Goal: Task Accomplishment & Management: Manage account settings

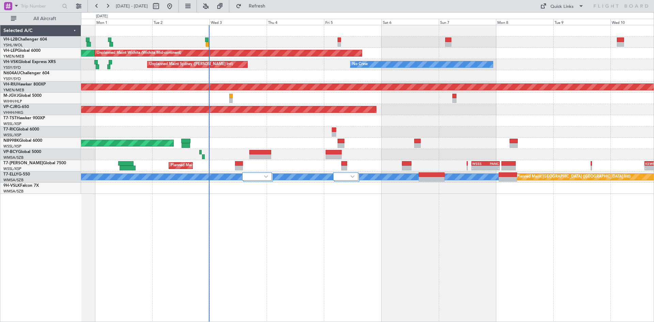
click at [299, 147] on div "Unplanned Maint Wichita (Wichita Mid-continent) Unplanned Maint Wichita (Wichit…" at bounding box center [367, 109] width 572 height 168
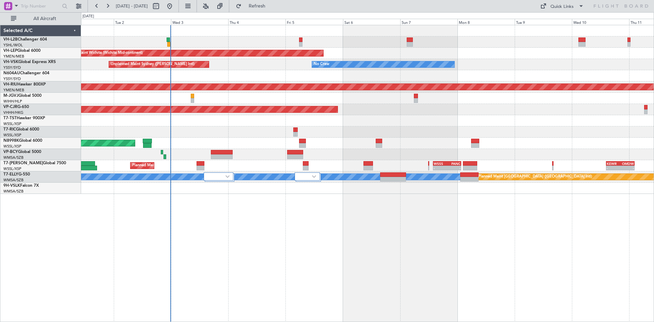
click at [222, 140] on div "Unplanned Maint Wichita (Wichita Mid-continent) Unplanned Maint Wichita (Wichit…" at bounding box center [367, 109] width 572 height 168
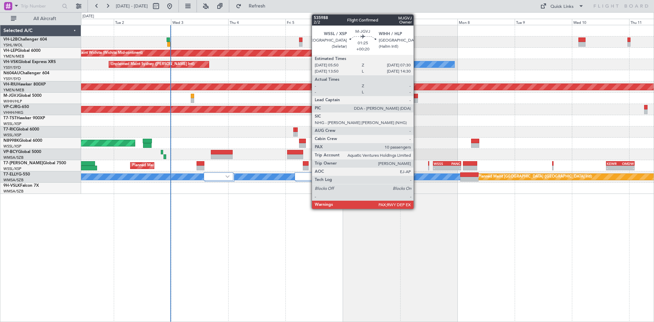
click at [416, 98] on div at bounding box center [416, 100] width 4 height 5
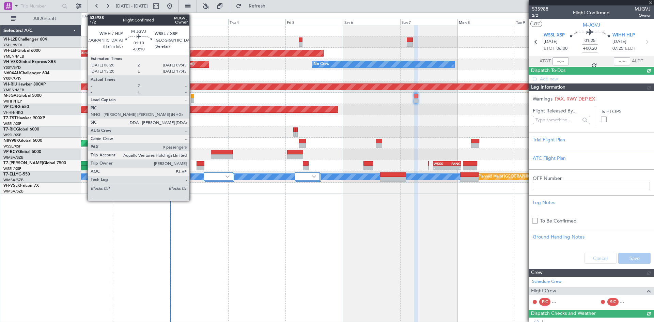
click at [192, 100] on div at bounding box center [192, 100] width 3 height 5
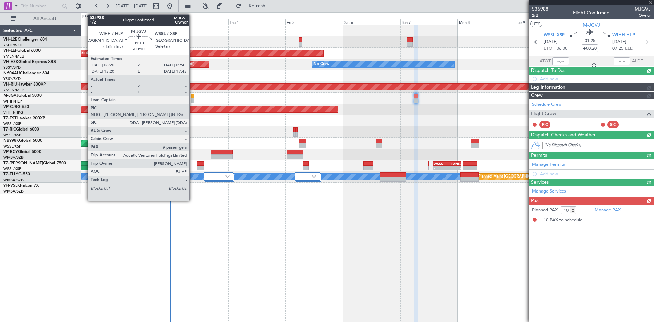
click at [192, 100] on div at bounding box center [192, 100] width 3 height 5
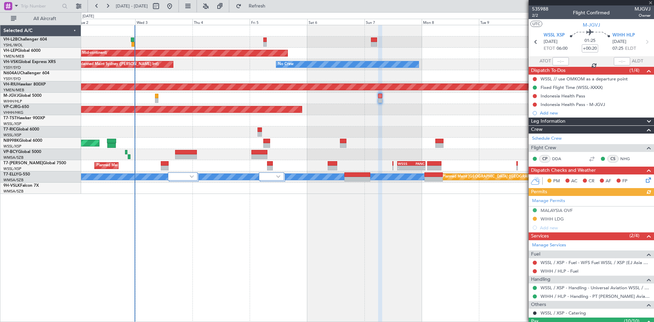
click at [223, 166] on div "Planned Maint Dubai (Al Maktoum Intl) - - WSSS 13:50 Z PANC 01:40 Z - - KEWR 14…" at bounding box center [367, 165] width 572 height 11
click at [46, 41] on link "VH-L2B Challenger 604" at bounding box center [25, 39] width 44 height 4
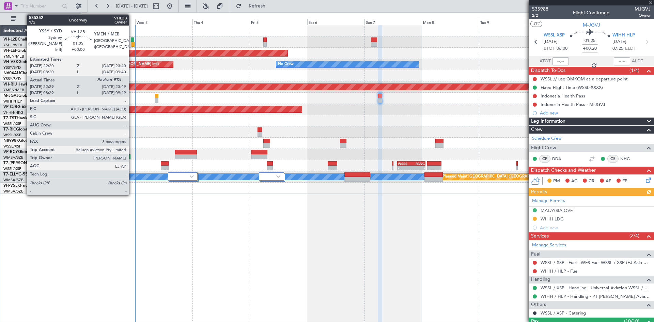
click at [132, 43] on div at bounding box center [132, 44] width 3 height 5
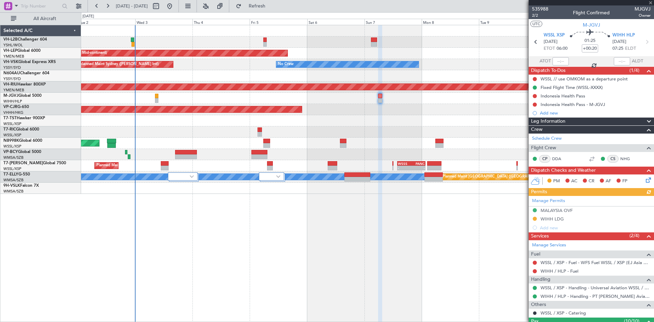
type input "22:39"
type input "3"
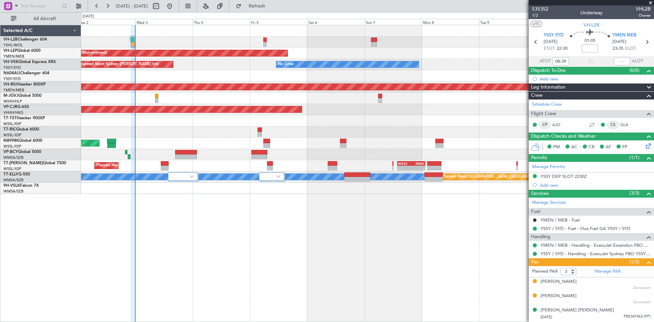
type input "22:39"
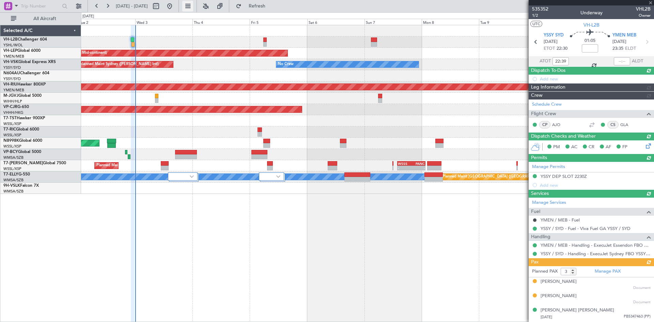
type input "23:52"
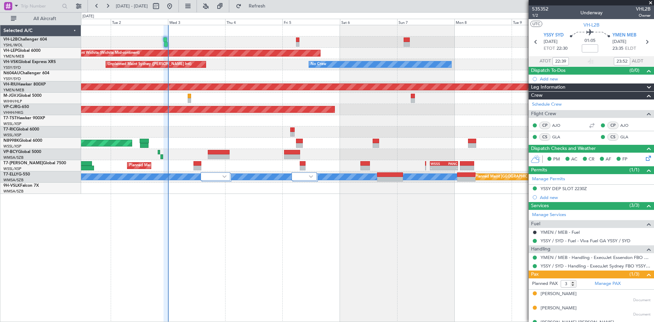
click at [346, 202] on div "Unplanned Maint Wichita (Wichita Mid-continent) Unplanned Maint Wichita (Wichit…" at bounding box center [367, 173] width 573 height 297
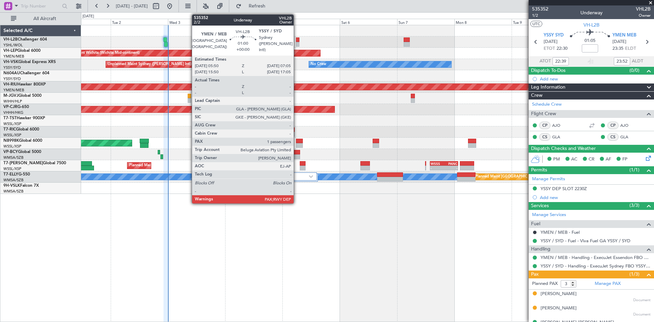
click at [296, 45] on div at bounding box center [297, 44] width 3 height 5
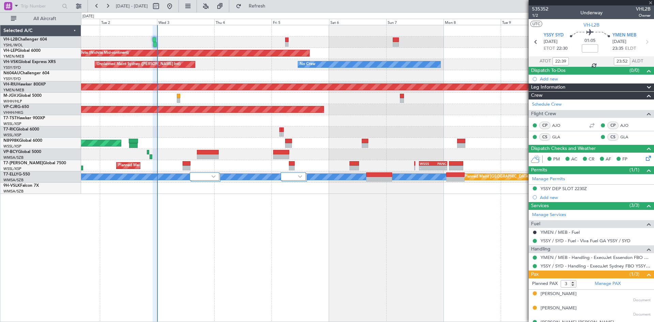
click at [426, 120] on div "Planned Maint [GEOGRAPHIC_DATA] (Seletar)" at bounding box center [367, 120] width 572 height 11
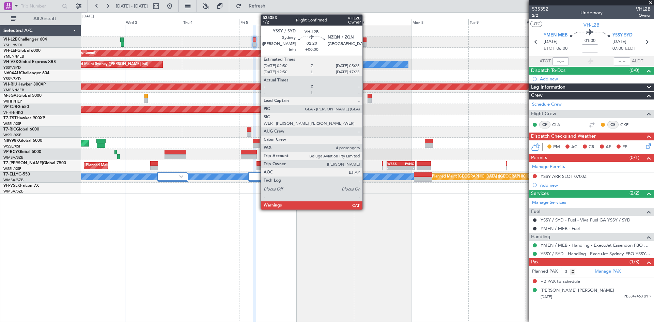
click at [365, 42] on div at bounding box center [363, 39] width 6 height 5
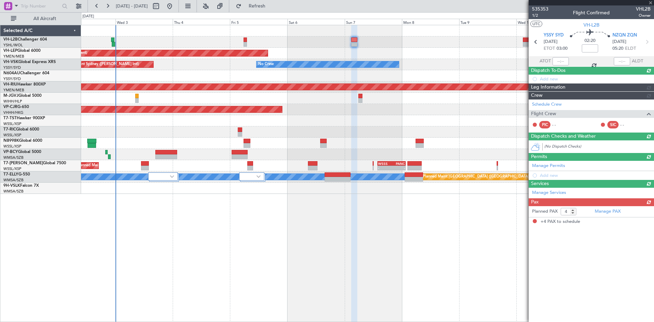
click at [412, 50] on div "Unplanned Maint Wichita (Wichita Mid-continent) Unplanned Maint Wichita (Wichit…" at bounding box center [367, 109] width 572 height 168
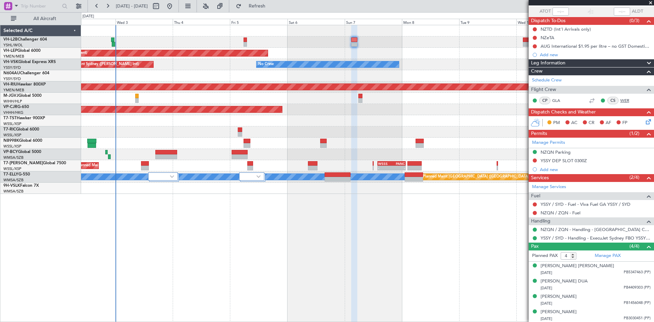
scroll to position [50, 0]
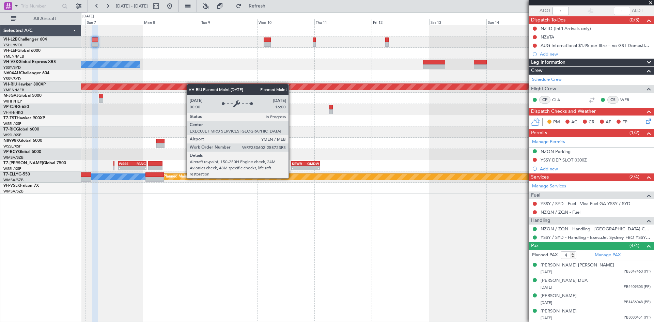
click at [174, 85] on div "Unplanned Maint Wichita (Wichita Mid-continent) No Crew Planned Maint [GEOGRAPH…" at bounding box center [367, 109] width 572 height 168
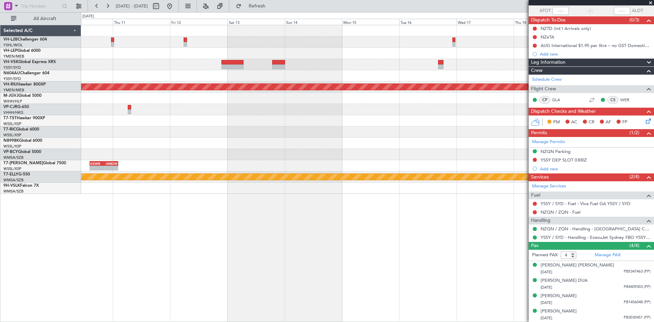
click at [296, 78] on div "No Crew Planned Maint [GEOGRAPHIC_DATA] ([GEOGRAPHIC_DATA]) - - KEWR 14:20 Z OM…" at bounding box center [367, 109] width 572 height 168
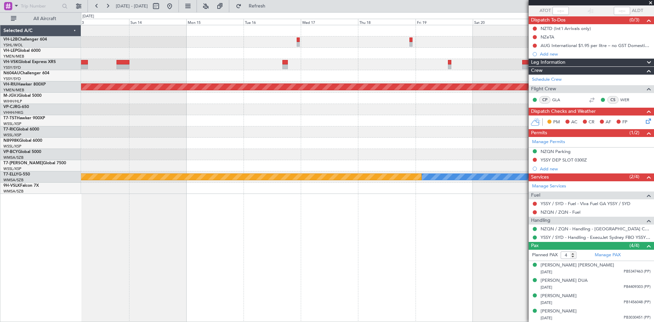
click at [303, 91] on div "Planned Maint [GEOGRAPHIC_DATA] ([GEOGRAPHIC_DATA]) - - KEWR 14:20 Z OMDW 02:15…" at bounding box center [367, 109] width 572 height 168
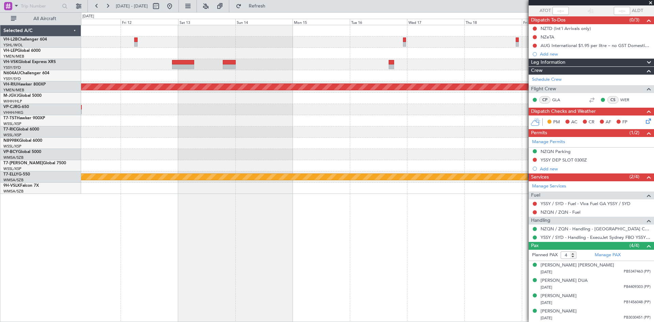
click at [513, 55] on div "Planned Maint [GEOGRAPHIC_DATA] ([GEOGRAPHIC_DATA]) - - KEWR 14:20 Z OMDW 02:15…" at bounding box center [367, 109] width 572 height 168
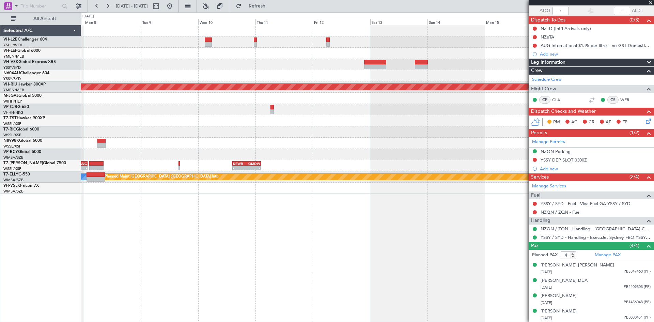
click at [479, 68] on div "Unplanned Maint Wichita (Wichita Mid-continent) No Crew Planned Maint [GEOGRAPH…" at bounding box center [367, 109] width 572 height 168
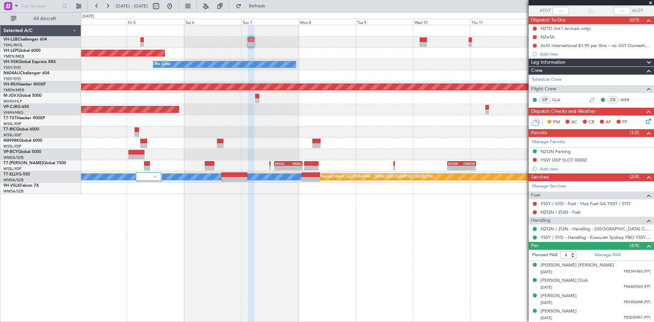
click at [427, 62] on div "No Crew Unplanned Maint Sydney ([PERSON_NAME] Intl)" at bounding box center [367, 64] width 572 height 11
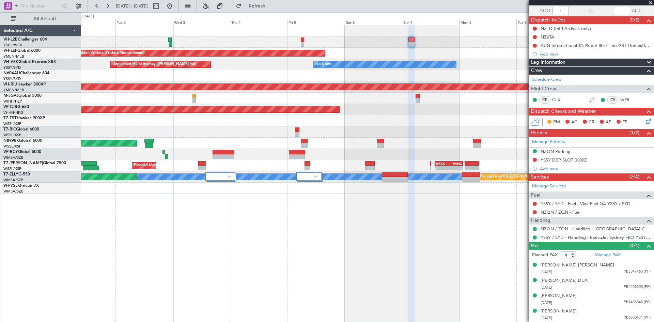
click at [368, 130] on div at bounding box center [367, 131] width 572 height 11
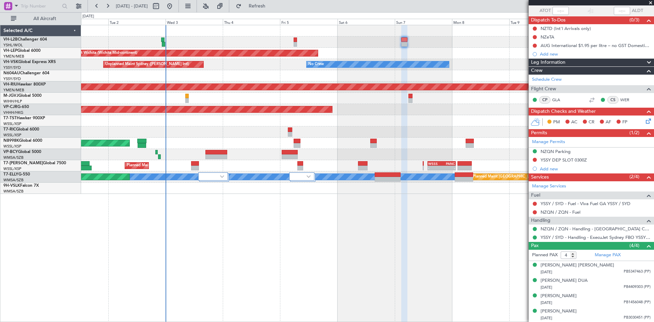
click at [453, 104] on div "Unplanned Maint Wichita (Wichita Mid-continent) Unplanned Maint Wichita (Wichit…" at bounding box center [367, 109] width 572 height 168
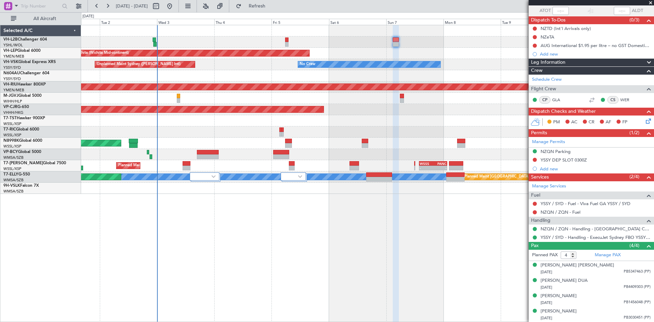
click at [211, 83] on div "Unplanned Maint Wichita (Wichita Mid-continent) Unplanned Maint Wichita (Wichit…" at bounding box center [367, 109] width 572 height 168
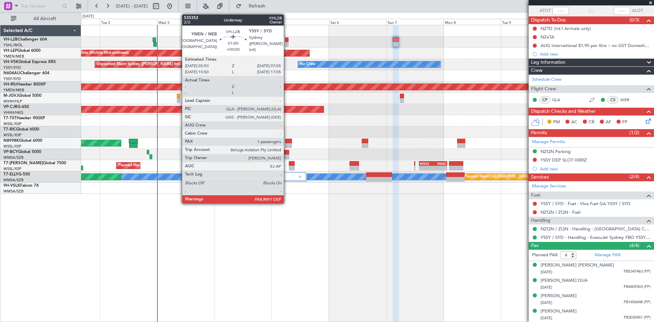
click at [287, 43] on div at bounding box center [286, 44] width 3 height 5
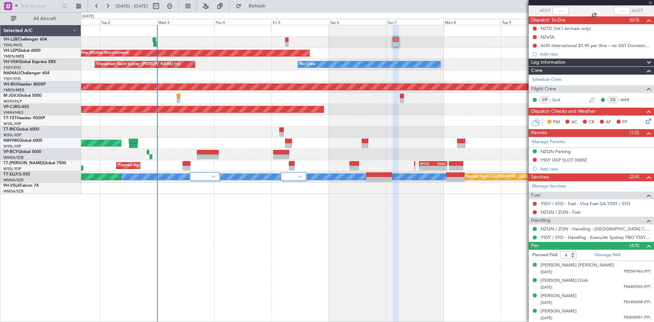
type input "3"
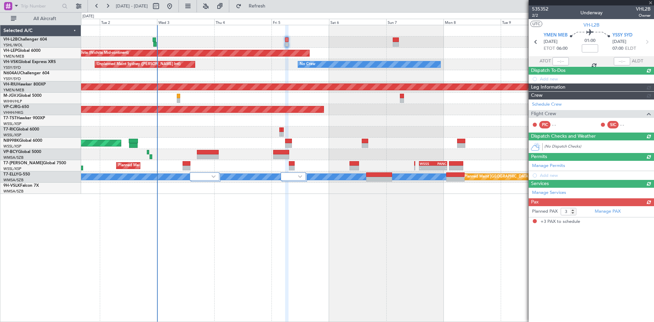
scroll to position [0, 0]
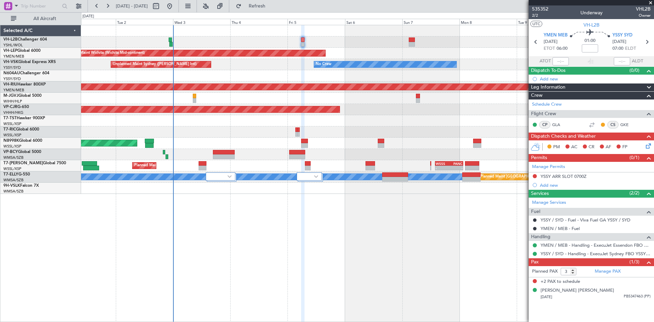
click at [351, 237] on div "Unplanned Maint Wichita (Wichita Mid-continent) Unplanned Maint Wichita (Wichit…" at bounding box center [367, 173] width 573 height 297
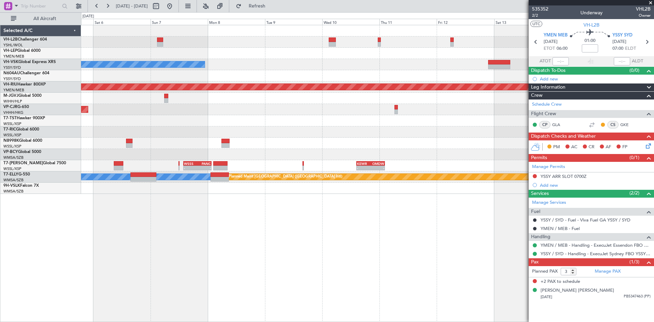
click at [422, 63] on div "Unplanned Maint Wichita (Wichita Mid-continent) No Crew Unplanned Maint Sydney …" at bounding box center [367, 109] width 572 height 168
click at [391, 65] on div "No Crew Unplanned Maint Sydney ([PERSON_NAME] Intl)" at bounding box center [367, 64] width 572 height 11
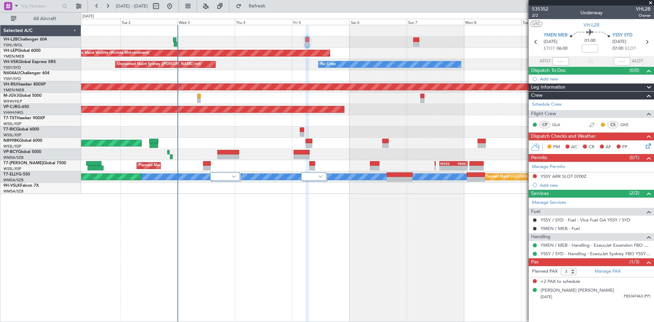
click at [412, 51] on div "Unplanned Maint Wichita (Wichita Mid-continent) Unplanned Maint Wichita (Wichit…" at bounding box center [367, 53] width 572 height 11
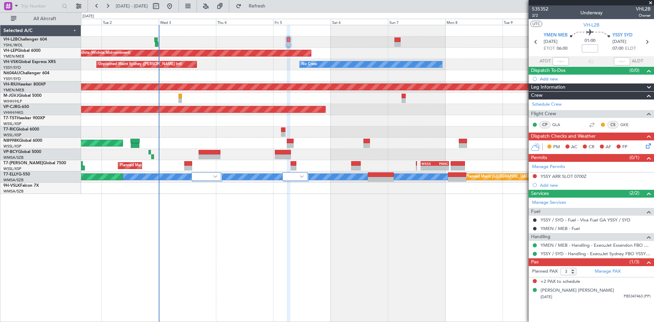
click at [377, 132] on div "Unplanned Maint Wichita (Wichita Mid-continent) Unplanned Maint Wichita (Wichit…" at bounding box center [367, 109] width 572 height 168
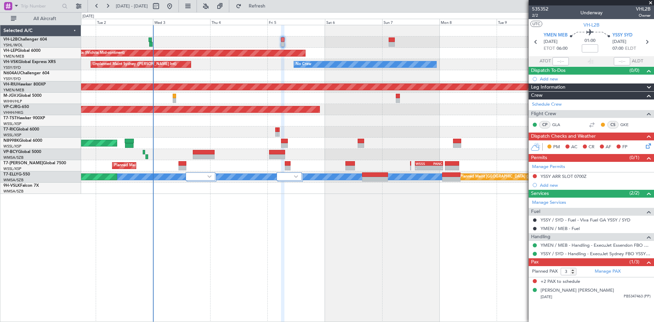
click at [348, 124] on div "Planned Maint [GEOGRAPHIC_DATA] (Seletar)" at bounding box center [367, 120] width 572 height 11
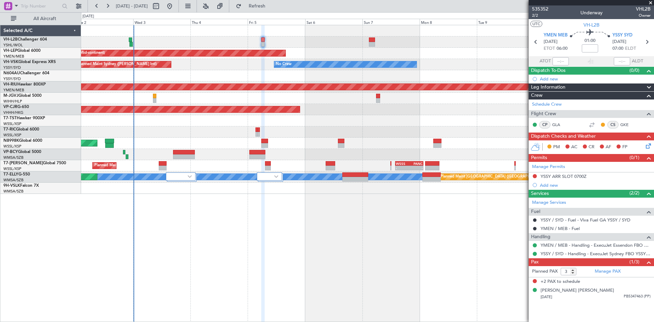
click at [211, 77] on div "Unplanned Maint Wichita (Wichita Mid-continent) Unplanned Maint Wichita (Wichit…" at bounding box center [367, 109] width 572 height 168
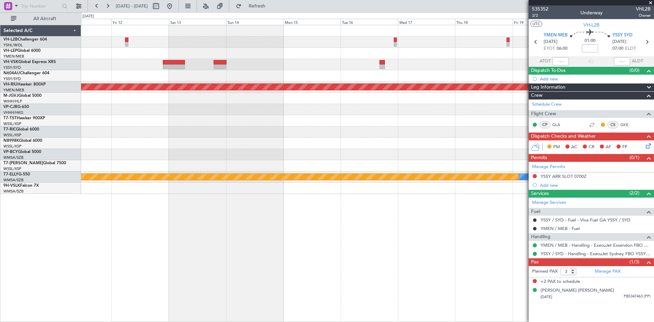
click at [186, 114] on div "Planned Maint [GEOGRAPHIC_DATA] ([GEOGRAPHIC_DATA]) - - KEWR 14:20 Z OMDW 02:15…" at bounding box center [367, 109] width 572 height 168
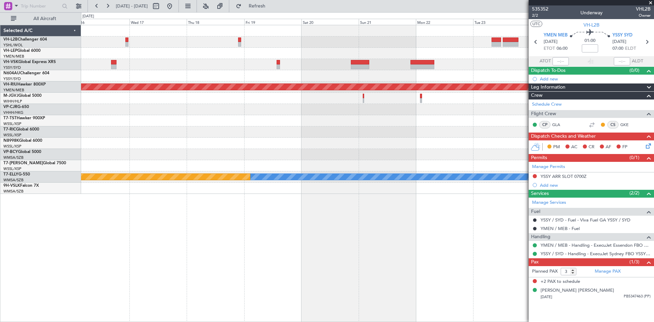
click at [186, 93] on div "Planned Maint [GEOGRAPHIC_DATA] ([GEOGRAPHIC_DATA]) [PERSON_NAME] Planned Maint…" at bounding box center [367, 109] width 572 height 168
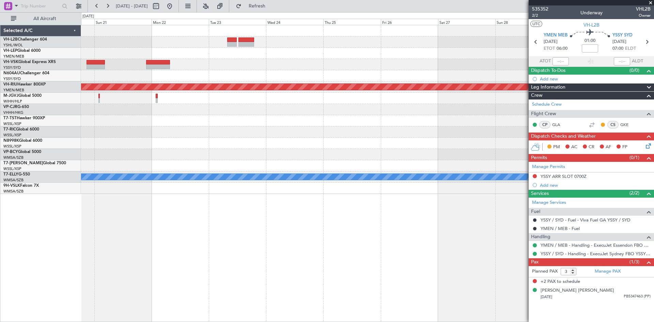
click at [196, 106] on div "Planned Maint [GEOGRAPHIC_DATA] ([GEOGRAPHIC_DATA]) [PERSON_NAME] Planned Maint…" at bounding box center [367, 109] width 572 height 168
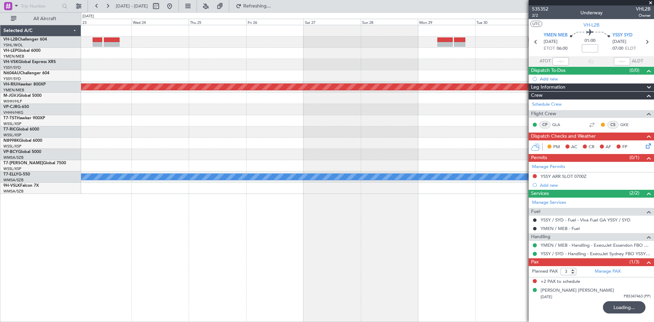
click at [282, 95] on div "Planned Maint [GEOGRAPHIC_DATA] ([GEOGRAPHIC_DATA]) [PERSON_NAME]" at bounding box center [367, 109] width 572 height 168
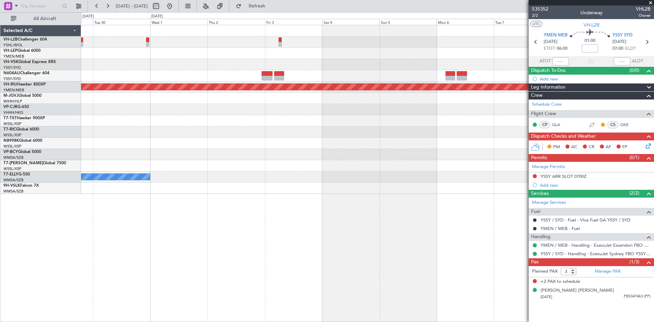
click at [233, 96] on div "Planned Maint [GEOGRAPHIC_DATA] ([GEOGRAPHIC_DATA]) [PERSON_NAME]" at bounding box center [367, 109] width 572 height 168
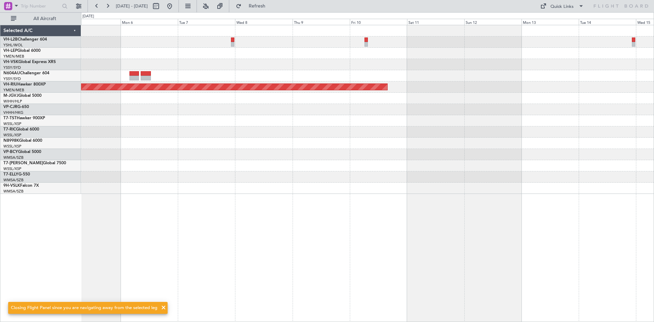
click at [209, 78] on div "Planned Maint [GEOGRAPHIC_DATA] ([GEOGRAPHIC_DATA])" at bounding box center [367, 109] width 572 height 168
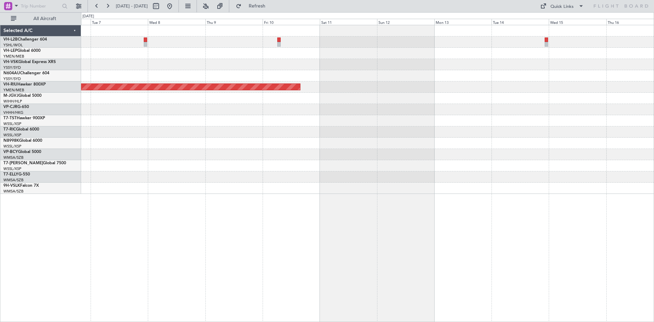
click at [431, 69] on div "Planned Maint [GEOGRAPHIC_DATA] ([GEOGRAPHIC_DATA])" at bounding box center [367, 109] width 572 height 168
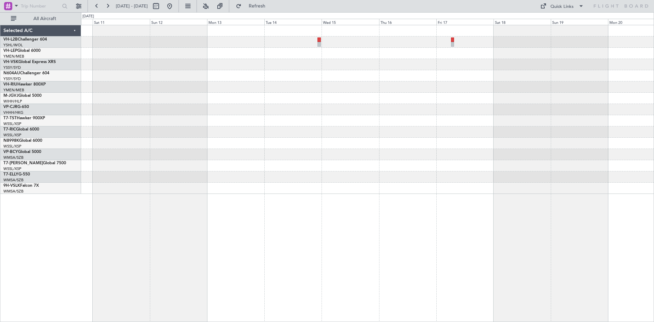
click at [164, 109] on div "Planned Maint [GEOGRAPHIC_DATA] ([GEOGRAPHIC_DATA])" at bounding box center [367, 109] width 572 height 168
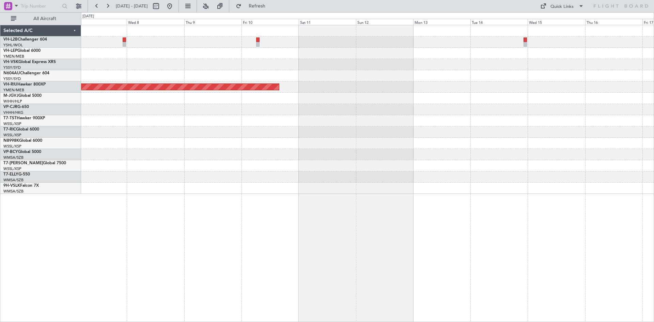
click at [508, 128] on div at bounding box center [367, 131] width 572 height 11
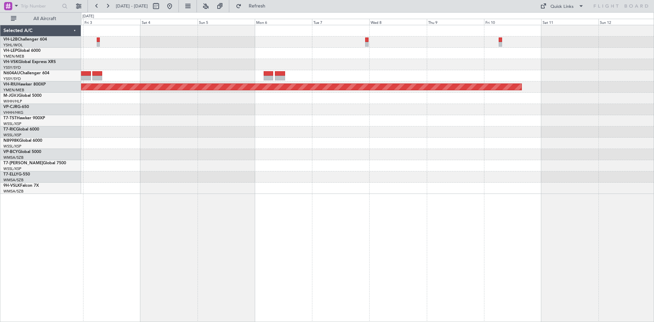
click at [456, 149] on div at bounding box center [367, 154] width 572 height 11
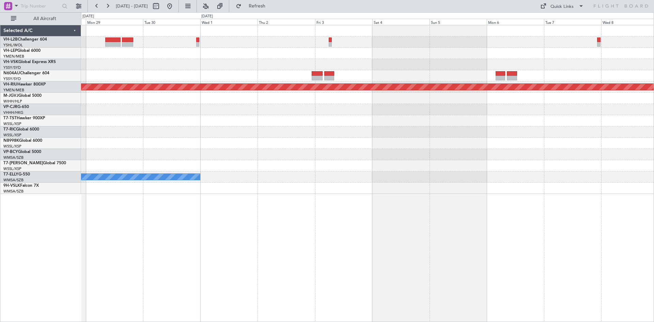
click at [489, 158] on div "Planned Maint [GEOGRAPHIC_DATA] ([GEOGRAPHIC_DATA]) [PERSON_NAME]" at bounding box center [367, 109] width 572 height 168
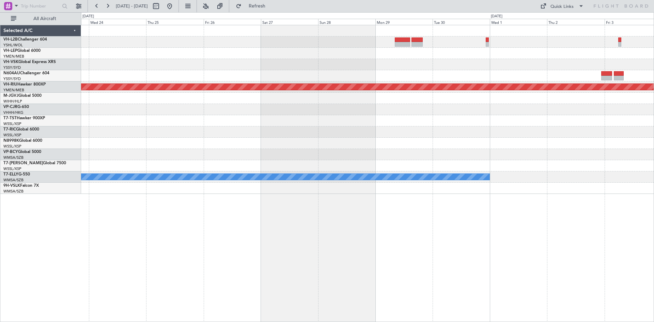
click at [474, 166] on div "Planned Maint [GEOGRAPHIC_DATA] ([GEOGRAPHIC_DATA]) [PERSON_NAME]" at bounding box center [367, 109] width 572 height 168
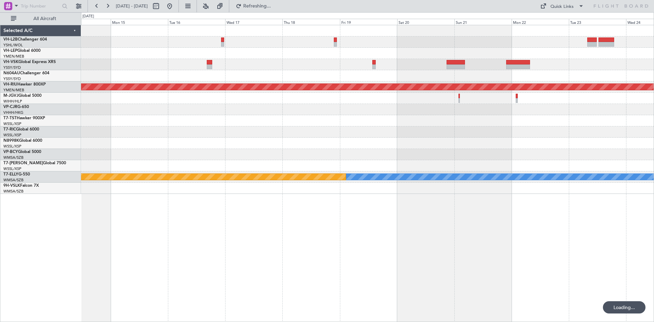
click at [441, 211] on div "Planned Maint [GEOGRAPHIC_DATA] ([GEOGRAPHIC_DATA]) [PERSON_NAME] Planned Maint…" at bounding box center [367, 173] width 573 height 297
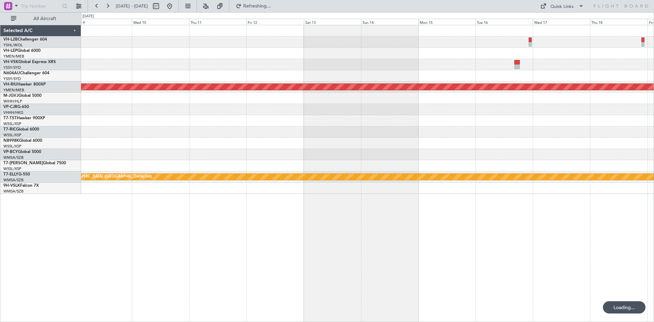
click at [445, 223] on div "Planned Maint [GEOGRAPHIC_DATA] ([GEOGRAPHIC_DATA]) [PERSON_NAME] Planned Maint…" at bounding box center [367, 173] width 573 height 297
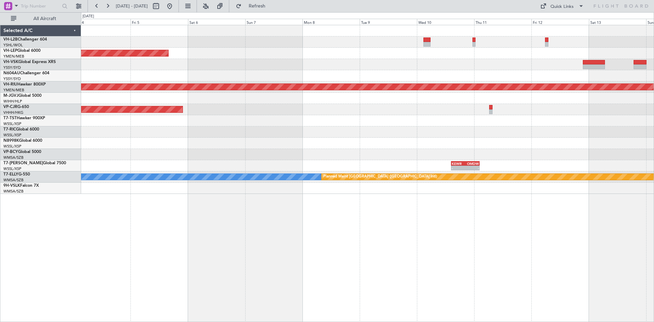
click at [478, 230] on div "Unplanned Maint Wichita (Wichita Mid-continent) Planned Maint [GEOGRAPHIC_DATA]…" at bounding box center [367, 173] width 573 height 297
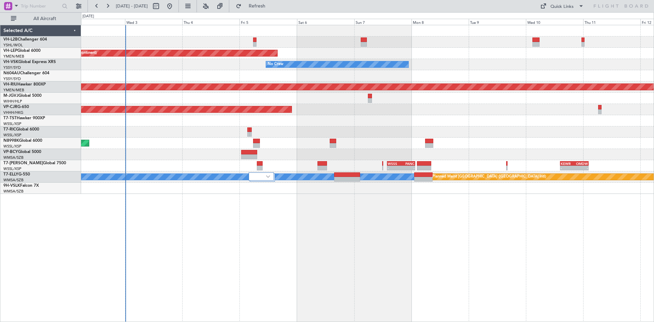
click at [277, 238] on div "Unplanned Maint Wichita (Wichita Mid-continent) Unplanned Maint Wichita (Wichit…" at bounding box center [367, 173] width 573 height 297
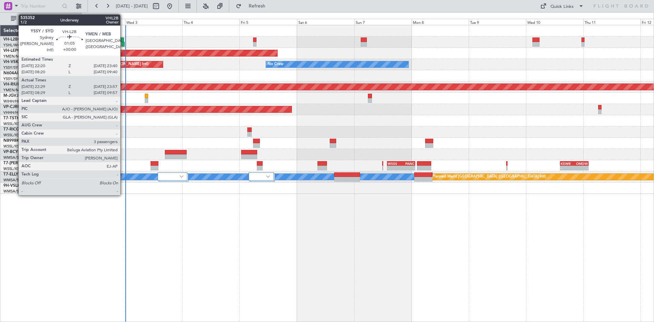
click at [123, 42] on div at bounding box center [122, 39] width 3 height 5
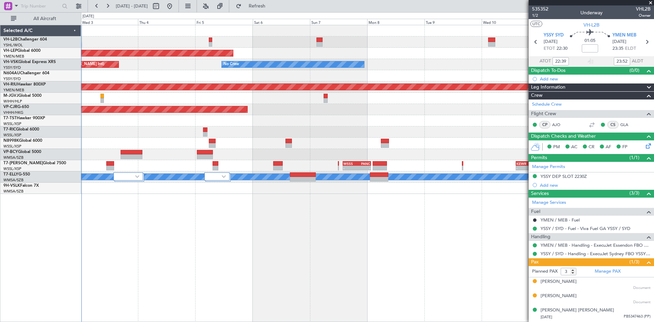
click at [338, 78] on div "Unplanned Maint Wichita (Wichita Mid-continent) Unplanned Maint Wichita (Wichit…" at bounding box center [367, 109] width 572 height 168
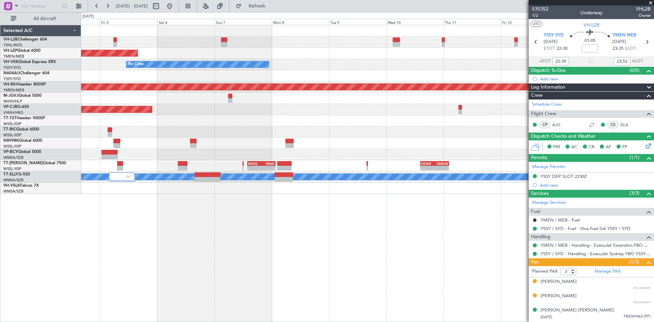
click at [278, 64] on div "Unplanned Maint Wichita (Wichita Mid-continent) No Crew Unplanned Maint Sydney …" at bounding box center [367, 109] width 572 height 168
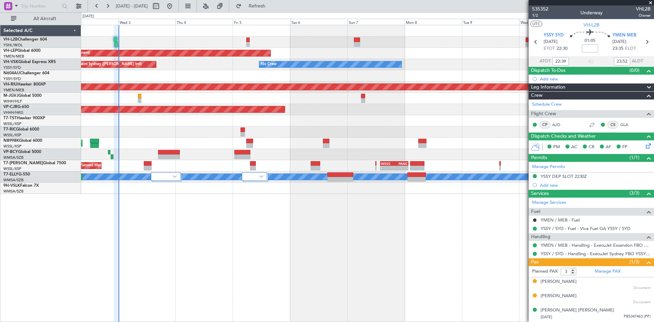
click at [423, 59] on div "No Crew Unplanned Maint Sydney ([PERSON_NAME] Intl)" at bounding box center [367, 64] width 572 height 11
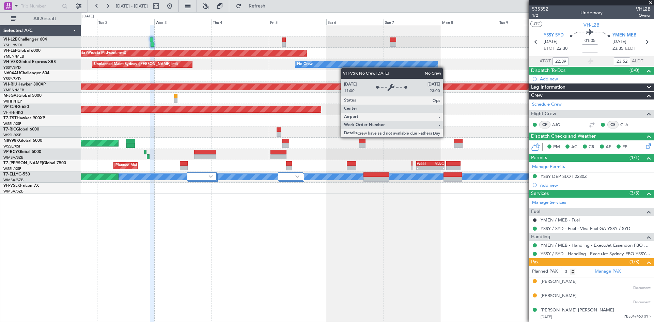
click at [379, 65] on div "No Crew Unplanned Maint Sydney ([PERSON_NAME] Intl)" at bounding box center [367, 64] width 572 height 11
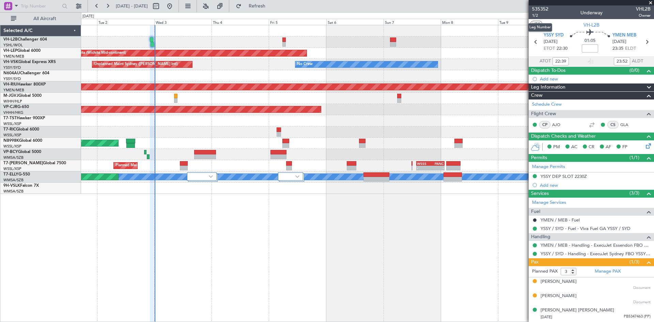
click at [552, 34] on mat-tooltip-component "Leg Number" at bounding box center [540, 27] width 34 height 18
click at [552, 38] on span "YSSY SYD" at bounding box center [553, 35] width 20 height 7
click at [177, 96] on div at bounding box center [367, 98] width 572 height 11
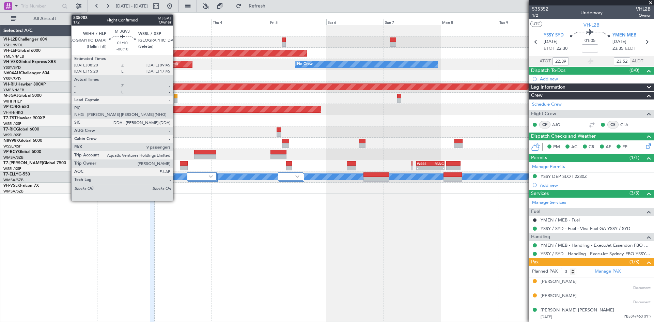
click at [176, 100] on div at bounding box center [175, 100] width 3 height 5
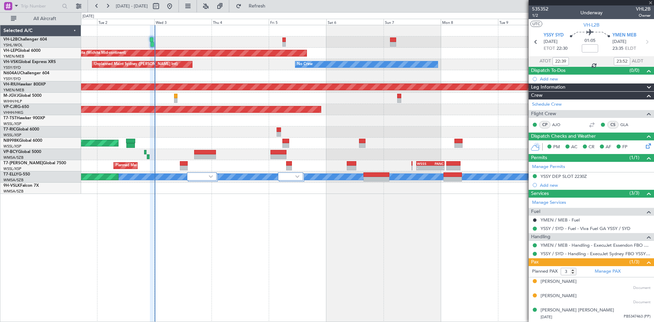
type input "-00:10"
type input "9"
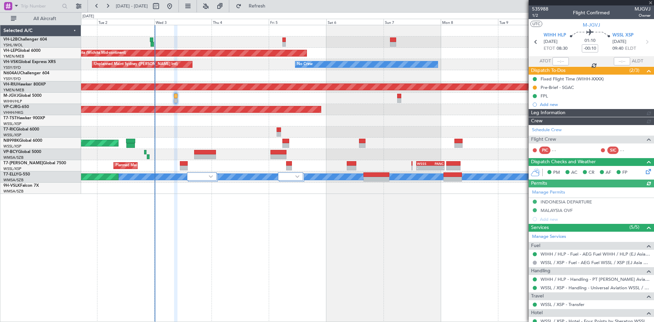
type input "[PERSON_NAME] (KYA)"
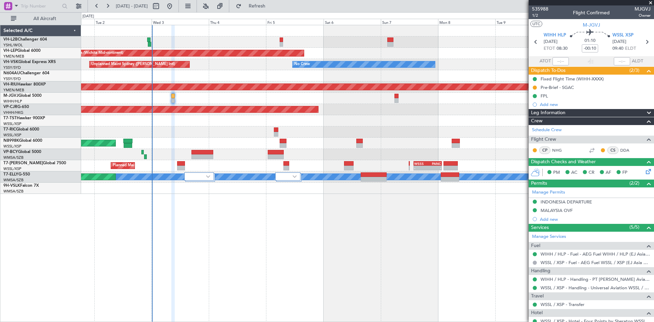
click at [463, 158] on div at bounding box center [367, 154] width 572 height 11
type input "[PERSON_NAME] (KYA)"
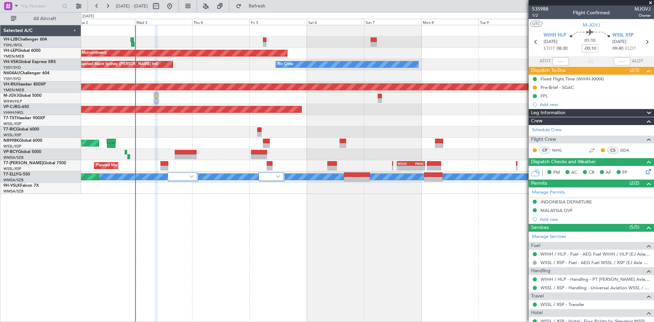
click at [305, 157] on div at bounding box center [367, 154] width 572 height 11
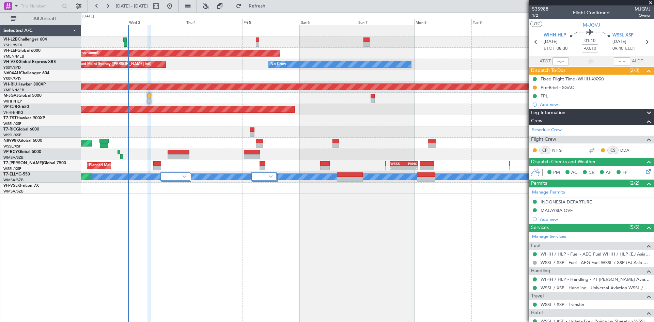
click at [305, 158] on div at bounding box center [367, 154] width 572 height 11
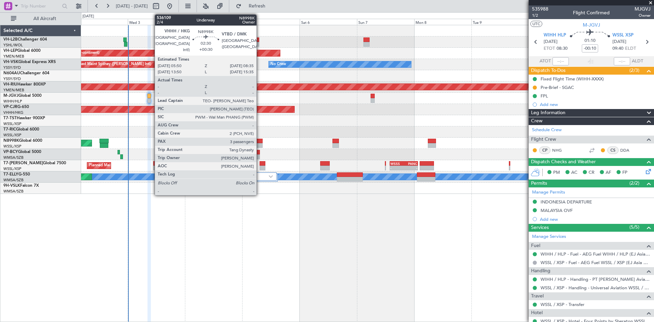
click at [260, 144] on div at bounding box center [259, 145] width 7 height 5
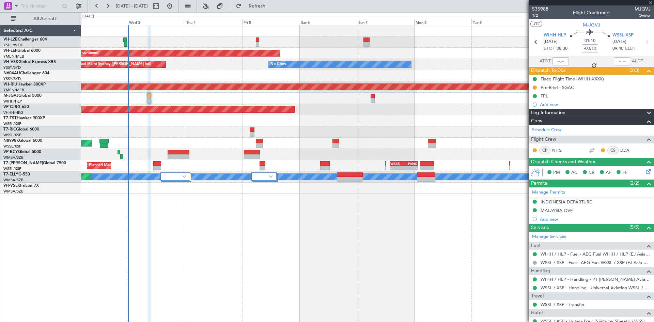
type input "+00:30"
type input "3"
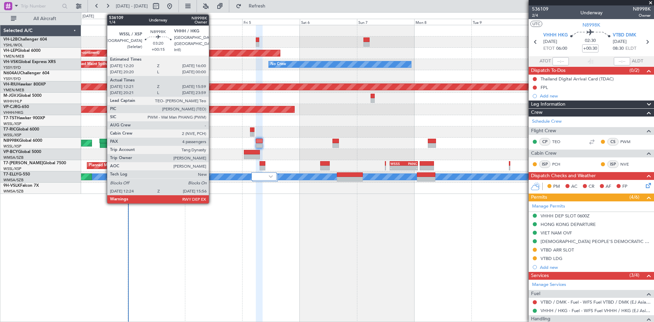
click at [103, 144] on div at bounding box center [104, 145] width 9 height 5
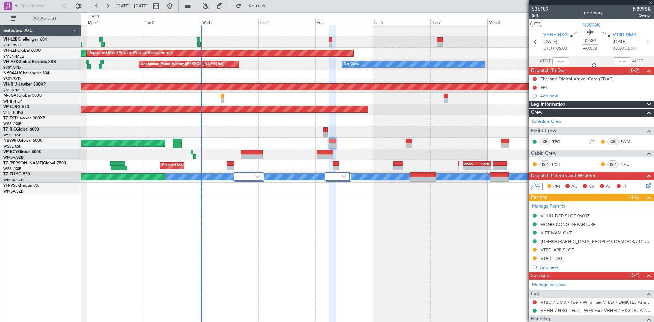
type input "+00:15"
type input "12:31"
type input "15:49"
type input "4"
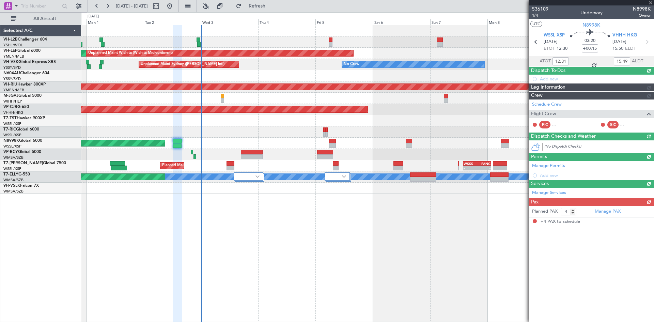
click at [272, 200] on div "Unplanned Maint Wichita (Wichita Mid-continent) Unplanned Maint Wichita (Wichit…" at bounding box center [367, 173] width 573 height 297
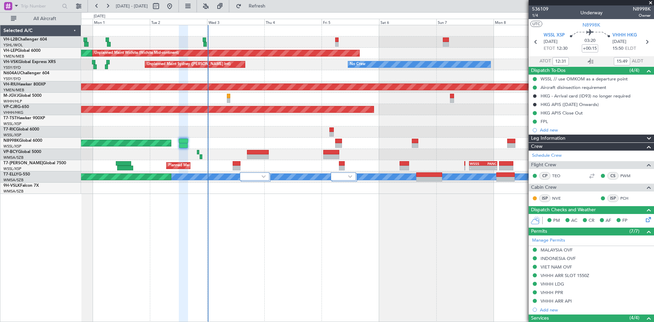
click at [323, 121] on div "Planned Maint [GEOGRAPHIC_DATA] (Seletar)" at bounding box center [367, 120] width 572 height 11
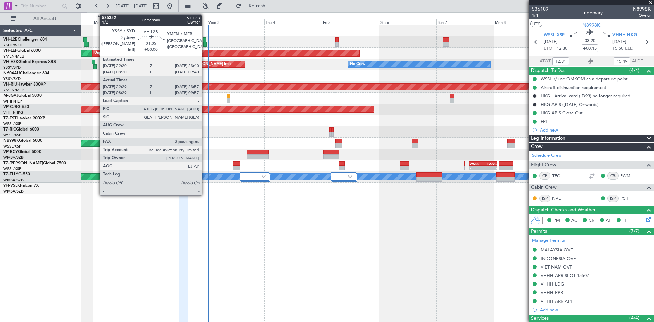
click at [205, 45] on div at bounding box center [205, 44] width 4 height 5
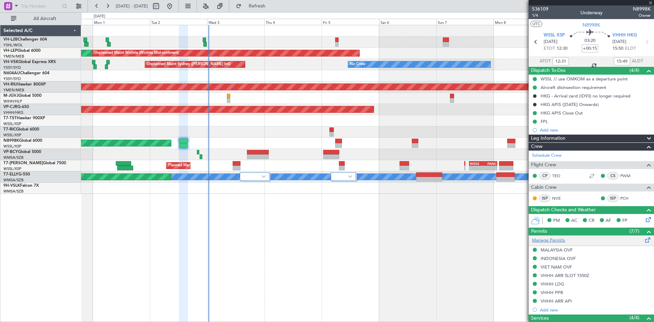
type input "22:39"
type input "23:52"
type input "3"
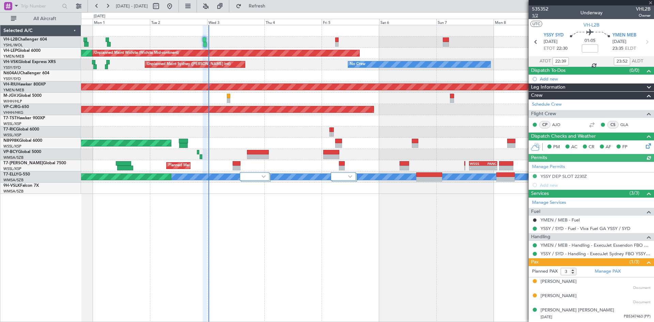
type input "08:39"
type input "09:52"
type input "22:39"
type input "23:52"
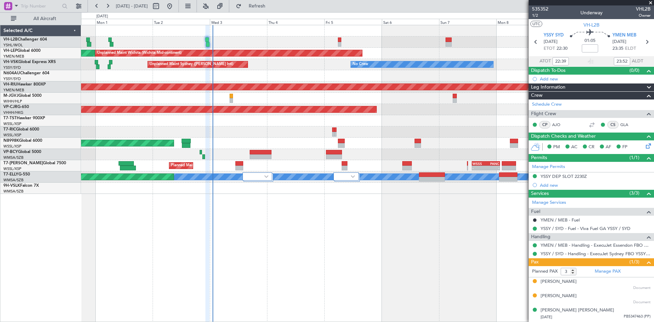
click at [274, 131] on div at bounding box center [367, 131] width 572 height 11
click at [555, 36] on span "YSSY SYD" at bounding box center [553, 35] width 20 height 7
